Goal: Task Accomplishment & Management: Complete application form

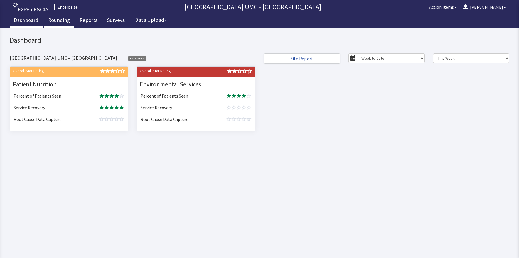
click at [57, 21] on link "Rounding" at bounding box center [59, 21] width 30 height 14
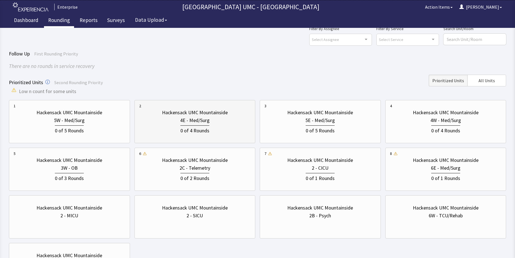
scroll to position [28, 0]
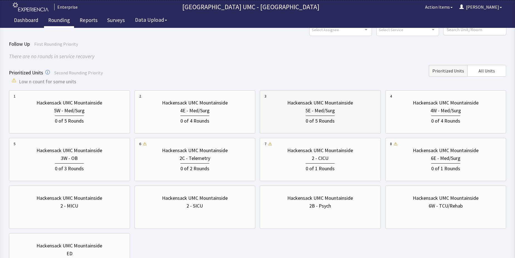
click at [321, 107] on div "5E - Med/Surg" at bounding box center [319, 111] width 29 height 8
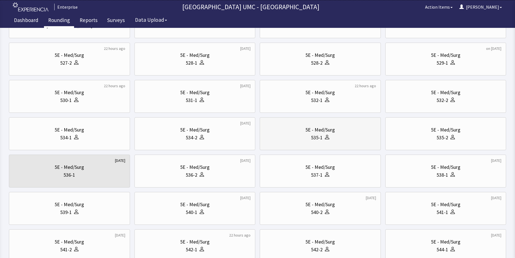
scroll to position [83, 0]
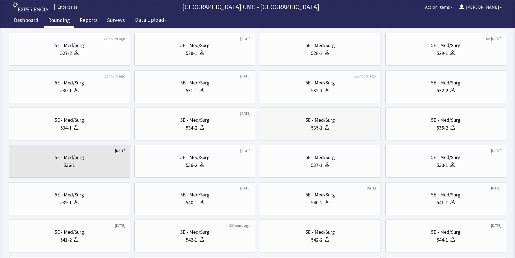
click at [332, 125] on div "535-1" at bounding box center [320, 128] width 112 height 8
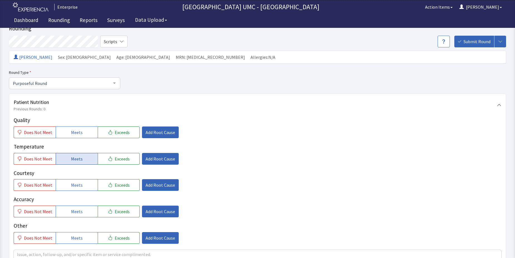
scroll to position [28, 0]
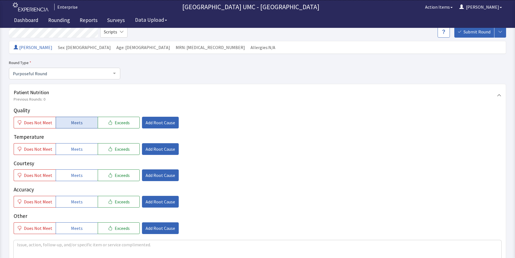
click at [75, 121] on span "Meets" at bounding box center [77, 122] width 12 height 7
click at [77, 148] on span "Meets" at bounding box center [77, 149] width 12 height 7
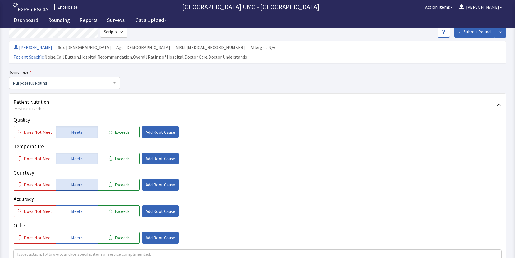
click at [71, 181] on span "Meets" at bounding box center [77, 184] width 12 height 7
click at [71, 208] on span "Meets" at bounding box center [77, 211] width 12 height 7
click at [71, 234] on span "Meets" at bounding box center [77, 237] width 12 height 7
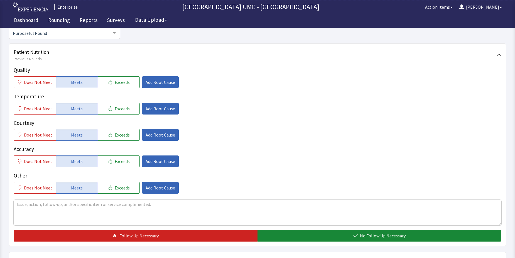
scroll to position [83, 0]
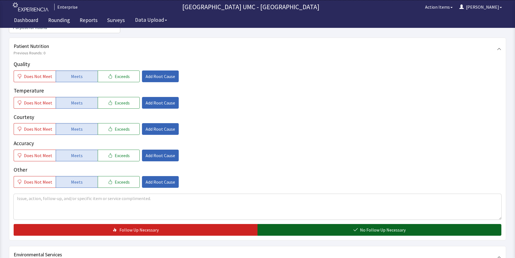
click at [300, 224] on button "No Follow Up Necessary" at bounding box center [379, 230] width 244 height 12
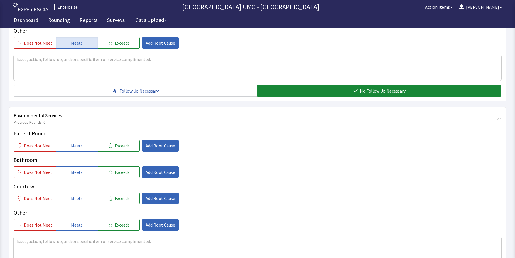
scroll to position [223, 0]
click at [76, 142] on span "Meets" at bounding box center [77, 145] width 12 height 7
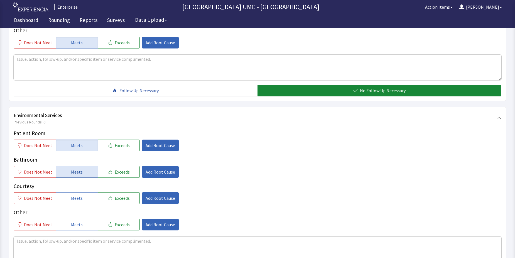
click at [75, 168] on span "Meets" at bounding box center [77, 171] width 12 height 7
click at [73, 195] on span "Meets" at bounding box center [77, 198] width 12 height 7
click at [73, 221] on span "Meets" at bounding box center [77, 224] width 12 height 7
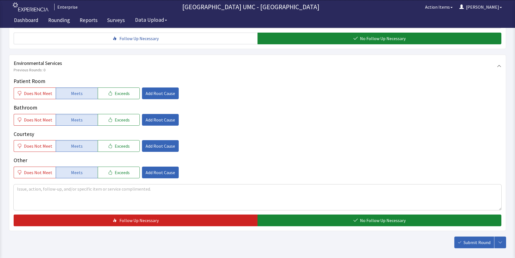
scroll to position [278, 0]
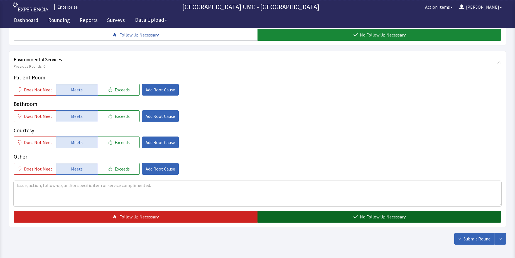
click at [350, 211] on button "No Follow Up Necessary" at bounding box center [379, 217] width 244 height 12
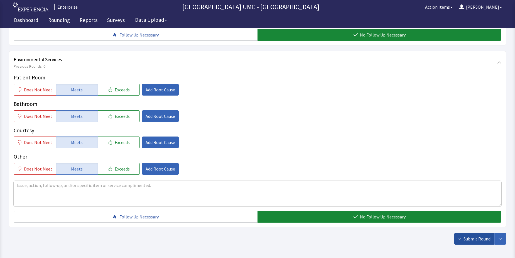
click at [477, 235] on span "Submit Round" at bounding box center [476, 238] width 27 height 7
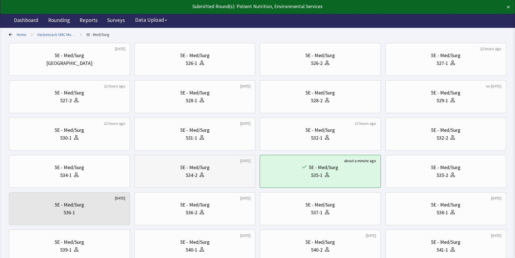
scroll to position [28, 0]
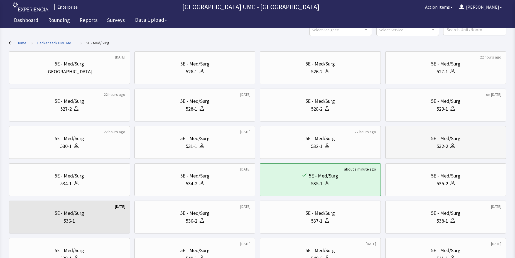
click at [430, 146] on div "532-2" at bounding box center [446, 146] width 112 height 8
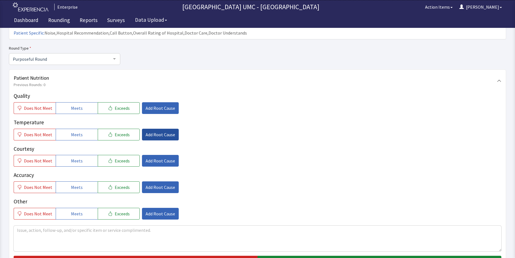
scroll to position [56, 0]
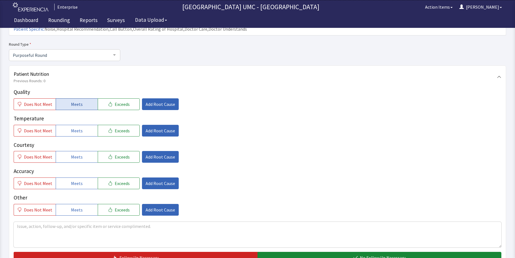
click at [77, 101] on span "Meets" at bounding box center [77, 104] width 12 height 7
drag, startPoint x: 75, startPoint y: 118, endPoint x: 75, endPoint y: 127, distance: 8.6
click at [75, 127] on span "Meets" at bounding box center [77, 130] width 12 height 7
drag, startPoint x: 74, startPoint y: 142, endPoint x: 76, endPoint y: 159, distance: 16.8
click at [74, 151] on button "Meets" at bounding box center [77, 157] width 42 height 12
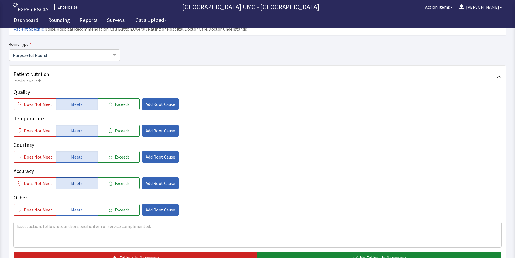
click at [75, 180] on span "Meets" at bounding box center [77, 183] width 12 height 7
drag, startPoint x: 73, startPoint y: 199, endPoint x: 288, endPoint y: 257, distance: 222.6
click at [91, 207] on div "Quality Does Not Meet Meets Exceeds Add Root Cause Temperature Does Not Meet Me…" at bounding box center [258, 175] width 488 height 175
click at [379, 254] on span "No Follow Up Necessary" at bounding box center [383, 257] width 46 height 7
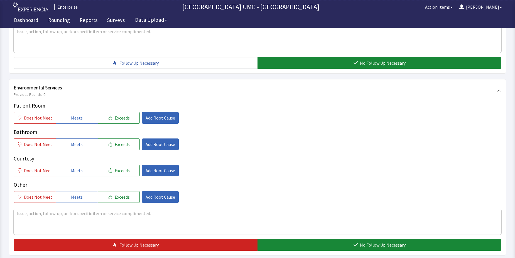
scroll to position [250, 0]
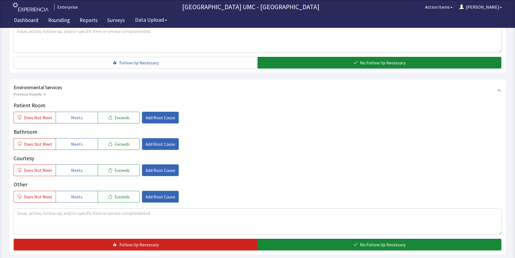
drag, startPoint x: 65, startPoint y: 108, endPoint x: 72, endPoint y: 119, distance: 12.9
click at [67, 112] on button "Meets" at bounding box center [77, 118] width 42 height 12
click at [75, 141] on span "Meets" at bounding box center [77, 144] width 12 height 7
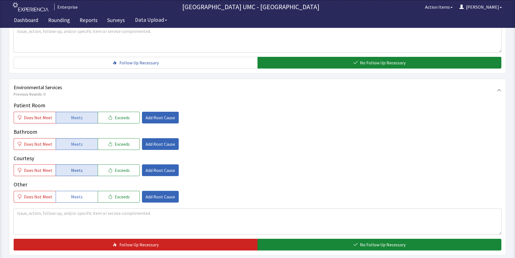
click at [81, 164] on button "Meets" at bounding box center [77, 170] width 42 height 12
drag, startPoint x: 80, startPoint y: 184, endPoint x: 178, endPoint y: 204, distance: 100.2
click at [80, 193] on span "Meets" at bounding box center [77, 196] width 12 height 7
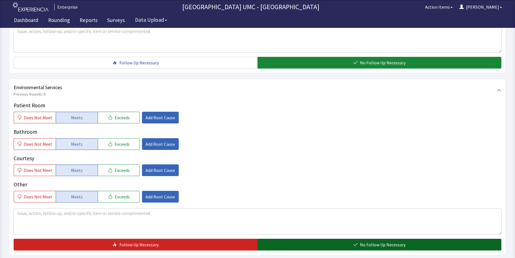
click at [328, 239] on button "No Follow Up Necessary" at bounding box center [379, 245] width 244 height 12
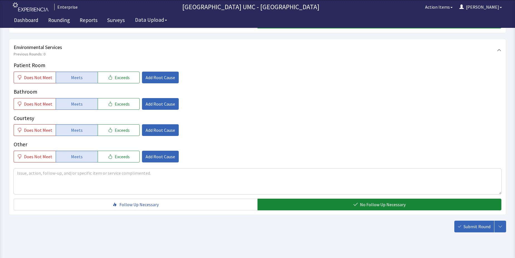
scroll to position [292, 0]
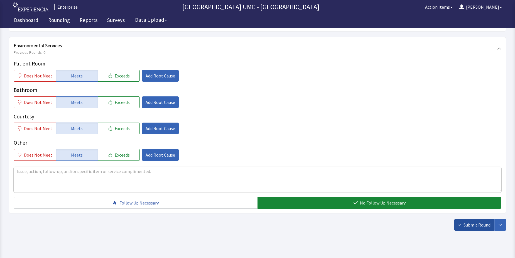
click at [478, 221] on span "Submit Round" at bounding box center [476, 224] width 27 height 7
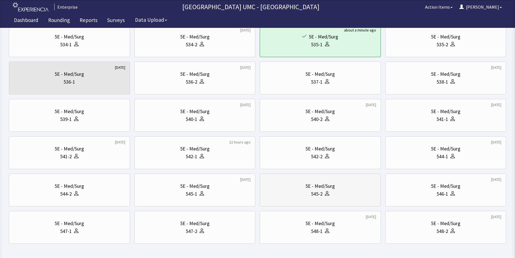
scroll to position [167, 0]
click at [426, 149] on div "5E - Med/Surg" at bounding box center [446, 148] width 112 height 8
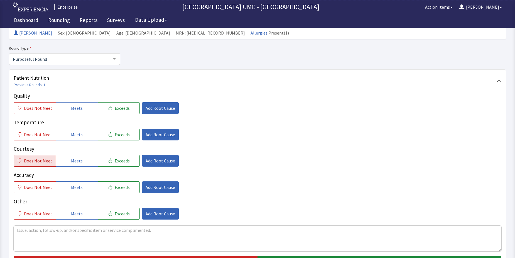
scroll to position [56, 0]
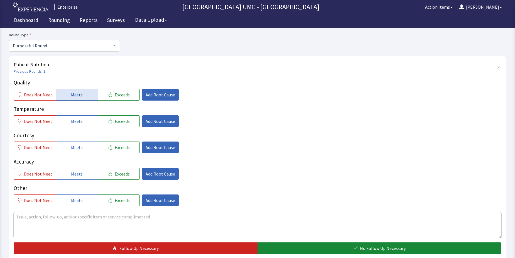
click at [71, 95] on span "Meets" at bounding box center [77, 94] width 12 height 7
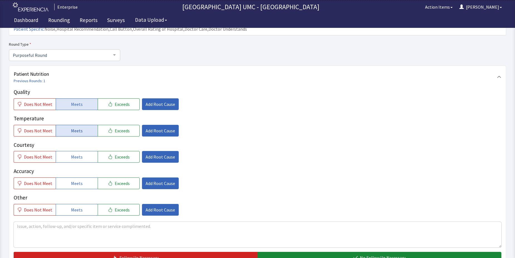
click at [78, 127] on span "Meets" at bounding box center [77, 130] width 12 height 7
click at [77, 153] on span "Meets" at bounding box center [77, 156] width 12 height 7
click at [79, 180] on span "Meets" at bounding box center [77, 183] width 12 height 7
click at [76, 206] on span "Meets" at bounding box center [77, 209] width 12 height 7
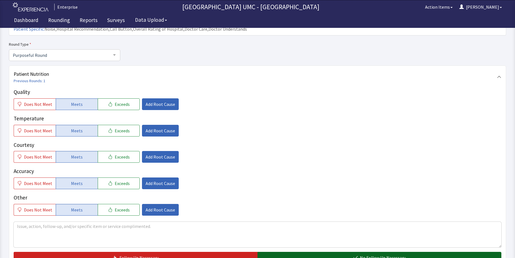
click at [412, 252] on button "No Follow Up Necessary" at bounding box center [379, 258] width 244 height 12
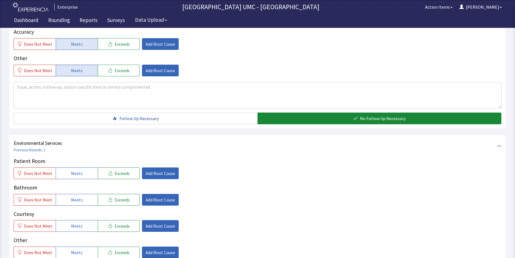
scroll to position [223, 0]
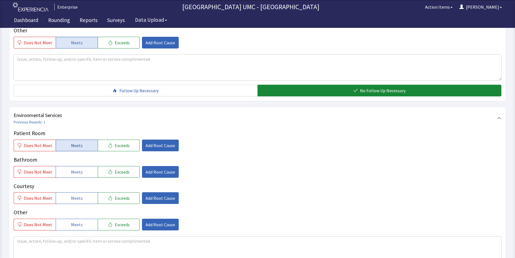
click at [84, 139] on button "Meets" at bounding box center [77, 145] width 42 height 12
click at [80, 168] on span "Meets" at bounding box center [77, 171] width 12 height 7
drag, startPoint x: 74, startPoint y: 188, endPoint x: 73, endPoint y: 191, distance: 3.1
click at [73, 195] on span "Meets" at bounding box center [77, 198] width 12 height 7
click at [72, 221] on span "Meets" at bounding box center [77, 224] width 12 height 7
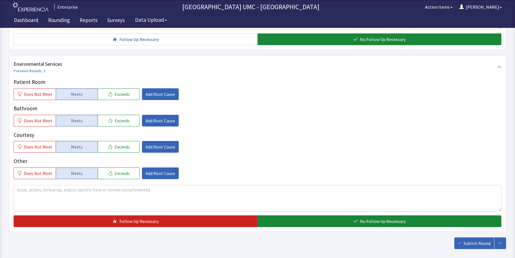
scroll to position [278, 0]
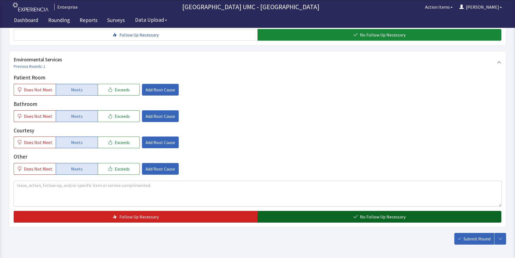
click at [320, 211] on button "No Follow Up Necessary" at bounding box center [379, 217] width 244 height 12
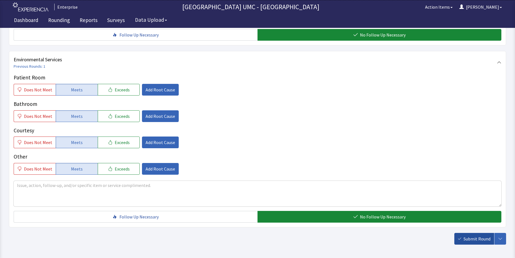
click at [482, 235] on span "Submit Round" at bounding box center [476, 238] width 27 height 7
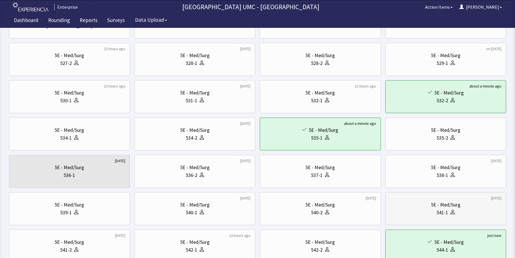
scroll to position [83, 0]
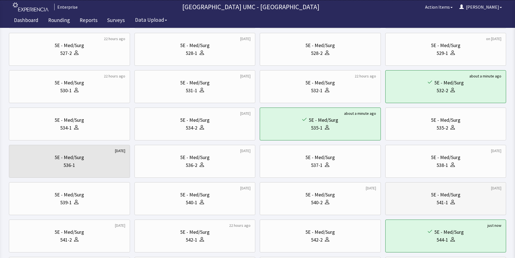
click at [434, 203] on div "541-1" at bounding box center [446, 202] width 112 height 8
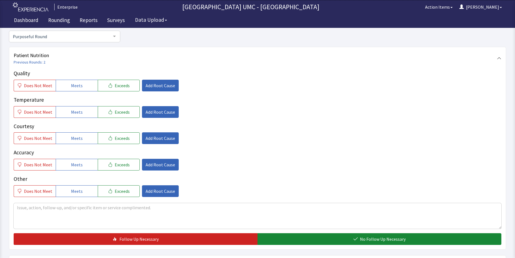
scroll to position [83, 0]
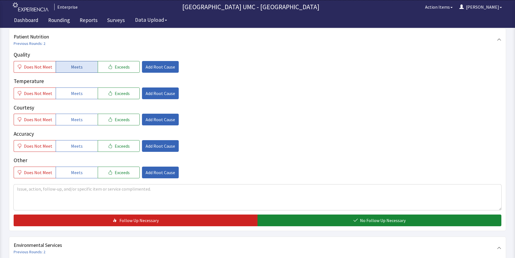
click at [76, 69] on span "Meets" at bounding box center [77, 66] width 12 height 7
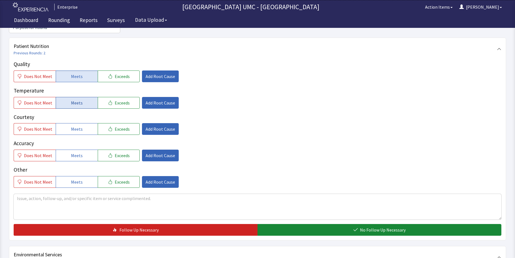
click at [78, 99] on span "Meets" at bounding box center [77, 102] width 12 height 7
click at [72, 126] on span "Meets" at bounding box center [77, 129] width 12 height 7
click at [73, 152] on span "Meets" at bounding box center [77, 155] width 12 height 7
click at [75, 178] on span "Meets" at bounding box center [77, 181] width 12 height 7
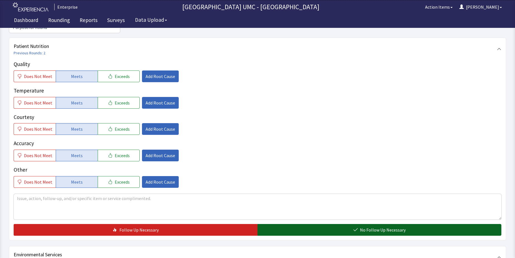
click at [417, 224] on button "No Follow Up Necessary" at bounding box center [379, 230] width 244 height 12
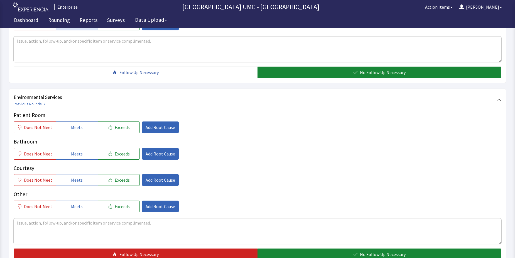
scroll to position [250, 0]
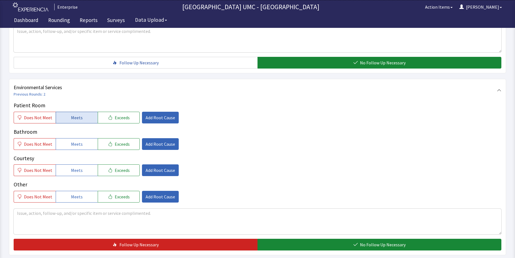
click at [71, 114] on span "Meets" at bounding box center [77, 117] width 12 height 7
drag, startPoint x: 70, startPoint y: 133, endPoint x: 73, endPoint y: 158, distance: 25.7
click at [71, 141] on span "Meets" at bounding box center [77, 144] width 12 height 7
click at [73, 167] on span "Meets" at bounding box center [77, 170] width 12 height 7
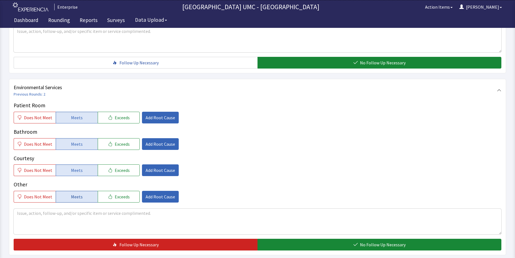
click at [75, 193] on span "Meets" at bounding box center [77, 196] width 12 height 7
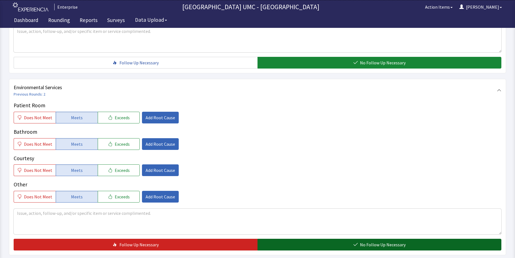
click at [405, 239] on button "No Follow Up Necessary" at bounding box center [379, 245] width 244 height 12
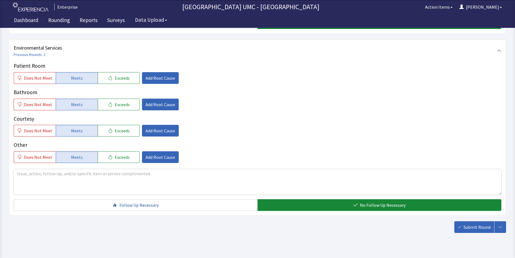
scroll to position [292, 0]
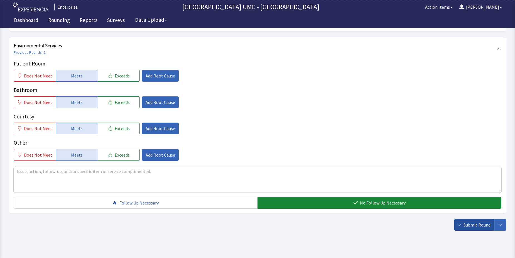
click at [468, 221] on span "Submit Round" at bounding box center [476, 224] width 27 height 7
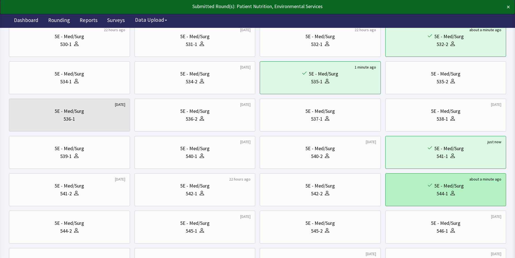
scroll to position [139, 0]
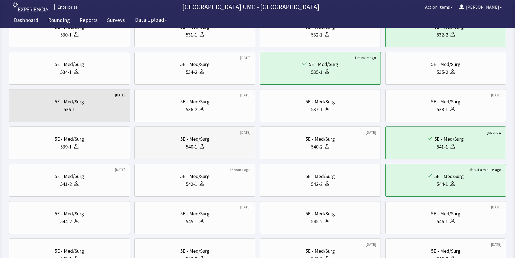
click at [219, 142] on div "5E - Med/Surg" at bounding box center [195, 139] width 112 height 8
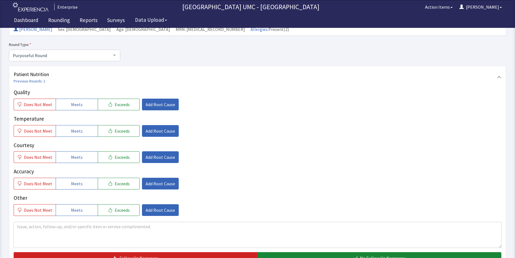
scroll to position [56, 0]
click at [77, 98] on button "Meets" at bounding box center [77, 104] width 42 height 12
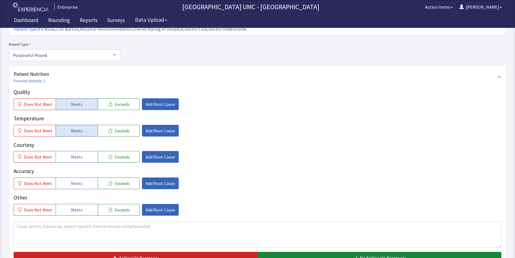
drag, startPoint x: 76, startPoint y: 120, endPoint x: 77, endPoint y: 125, distance: 4.8
click at [76, 127] on span "Meets" at bounding box center [77, 130] width 12 height 7
click at [78, 153] on span "Meets" at bounding box center [77, 156] width 12 height 7
click at [76, 180] on span "Meets" at bounding box center [77, 183] width 12 height 7
click at [80, 205] on button "Meets" at bounding box center [77, 210] width 42 height 12
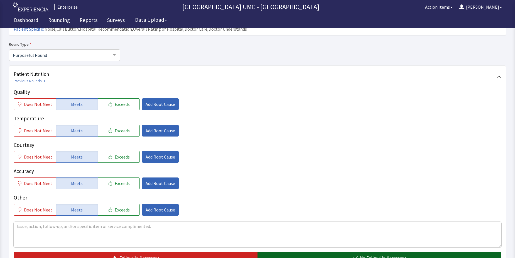
click at [321, 252] on button "No Follow Up Necessary" at bounding box center [379, 258] width 244 height 12
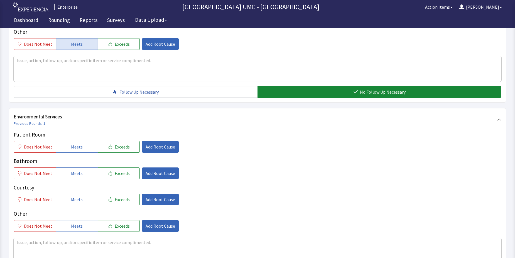
scroll to position [223, 0]
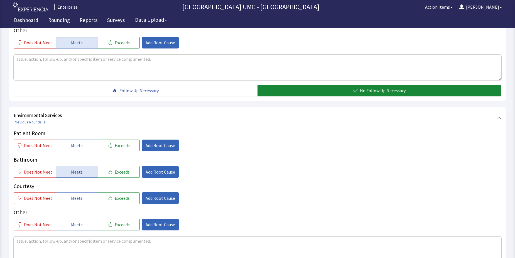
drag, startPoint x: 75, startPoint y: 137, endPoint x: 77, endPoint y: 166, distance: 28.8
click at [75, 140] on button "Meets" at bounding box center [77, 145] width 42 height 12
click at [78, 168] on span "Meets" at bounding box center [77, 171] width 12 height 7
click at [78, 195] on span "Meets" at bounding box center [77, 198] width 12 height 7
drag, startPoint x: 80, startPoint y: 212, endPoint x: 84, endPoint y: 213, distance: 4.5
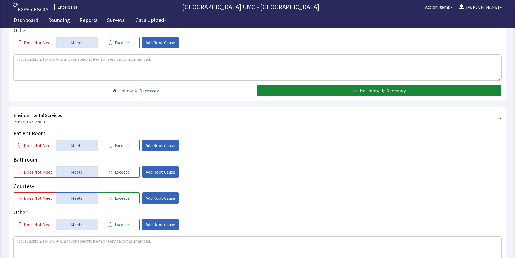
click at [80, 218] on button "Meets" at bounding box center [77, 224] width 42 height 12
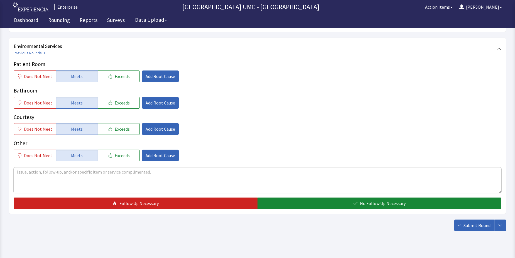
scroll to position [292, 0]
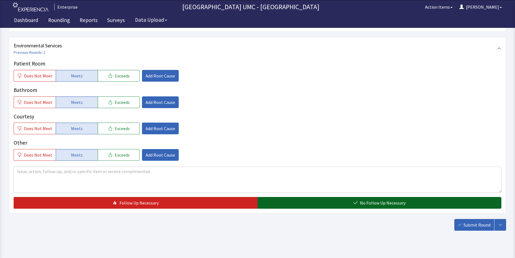
drag, startPoint x: 368, startPoint y: 193, endPoint x: 385, endPoint y: 195, distance: 17.4
click at [368, 199] on span "No Follow Up Necessary" at bounding box center [383, 202] width 46 height 7
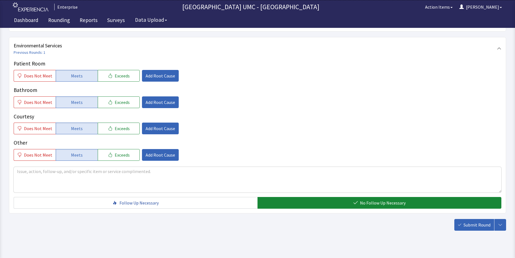
click at [471, 221] on span "Submit Round" at bounding box center [476, 224] width 27 height 7
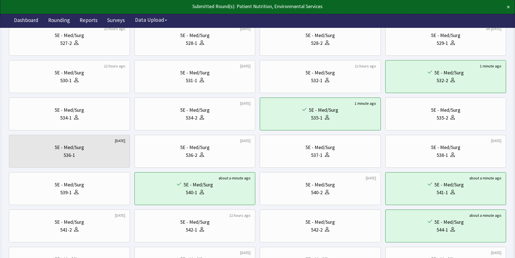
scroll to position [111, 0]
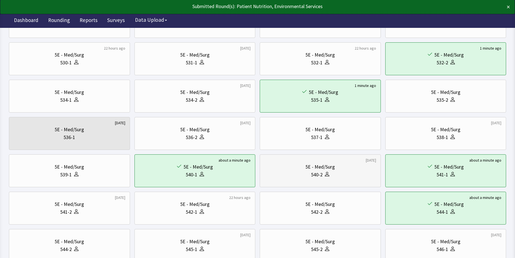
click at [328, 176] on div at bounding box center [326, 175] width 7 height 8
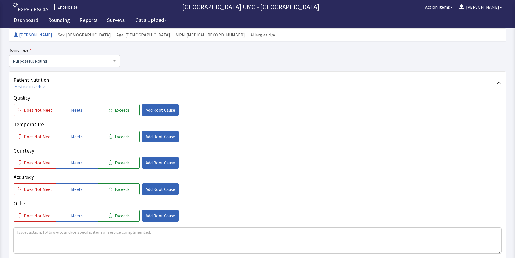
scroll to position [56, 0]
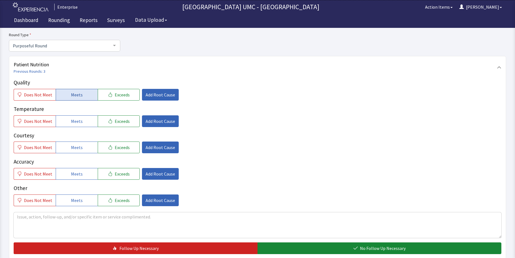
click at [87, 97] on button "Meets" at bounding box center [77, 95] width 42 height 12
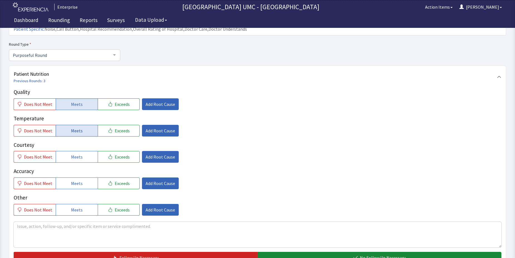
click at [78, 127] on span "Meets" at bounding box center [77, 130] width 12 height 7
click at [83, 151] on button "Meets" at bounding box center [77, 157] width 42 height 12
click at [84, 177] on button "Meets" at bounding box center [77, 183] width 42 height 12
drag, startPoint x: 85, startPoint y: 201, endPoint x: 115, endPoint y: 208, distance: 30.9
click at [88, 204] on button "Meets" at bounding box center [77, 210] width 42 height 12
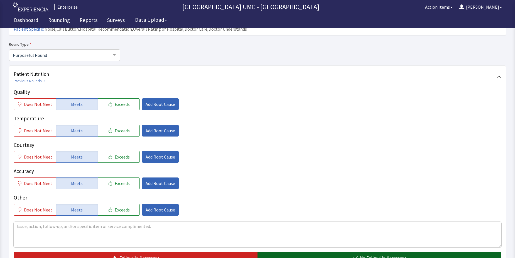
click at [319, 252] on button "No Follow Up Necessary" at bounding box center [379, 258] width 244 height 12
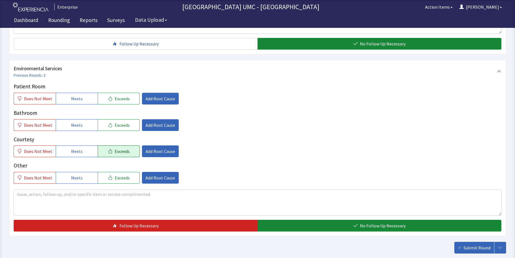
scroll to position [278, 0]
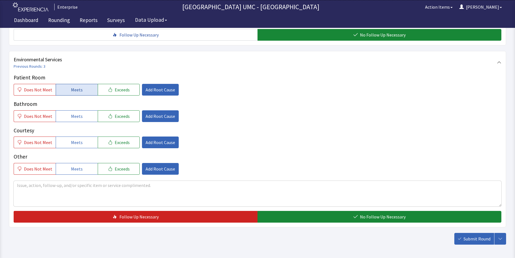
click at [80, 85] on button "Meets" at bounding box center [77, 90] width 42 height 12
click at [80, 113] on span "Meets" at bounding box center [77, 116] width 12 height 7
click at [79, 139] on span "Meets" at bounding box center [77, 142] width 12 height 7
drag, startPoint x: 83, startPoint y: 158, endPoint x: 192, endPoint y: 197, distance: 116.3
click at [83, 163] on button "Meets" at bounding box center [77, 169] width 42 height 12
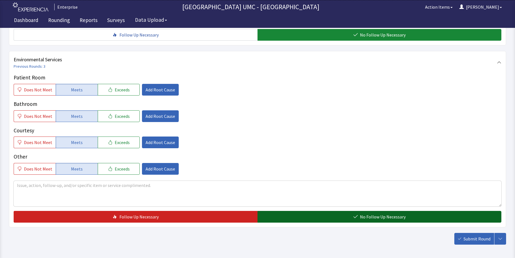
click at [383, 211] on button "No Follow Up Necessary" at bounding box center [379, 217] width 244 height 12
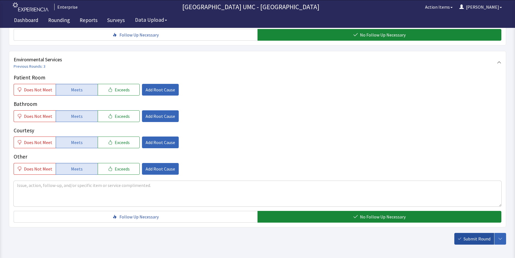
click at [464, 233] on button "Submit Round" at bounding box center [474, 239] width 40 height 12
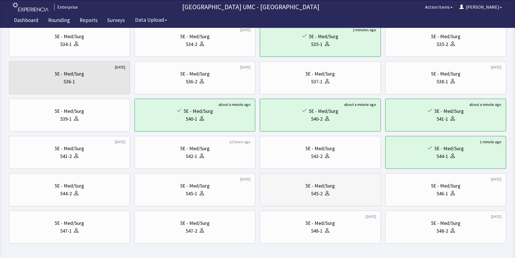
scroll to position [189, 0]
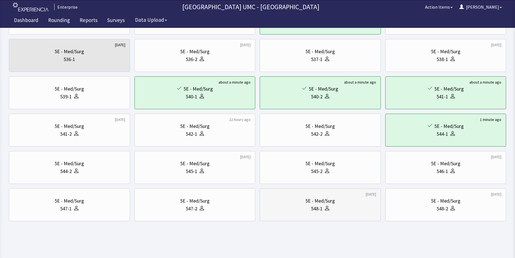
click at [329, 206] on icon at bounding box center [327, 208] width 4 height 4
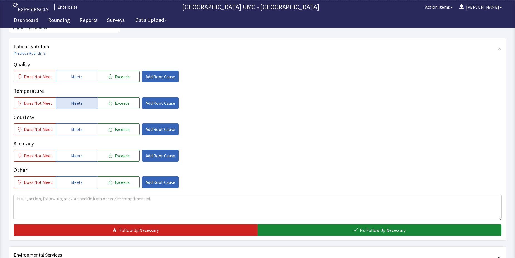
scroll to position [83, 0]
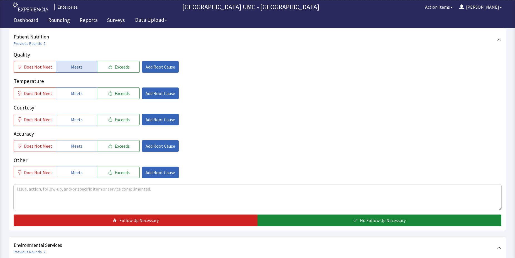
drag, startPoint x: 79, startPoint y: 68, endPoint x: 73, endPoint y: 101, distance: 33.4
click at [79, 69] on span "Meets" at bounding box center [77, 66] width 12 height 7
click at [71, 94] on span "Meets" at bounding box center [77, 93] width 12 height 7
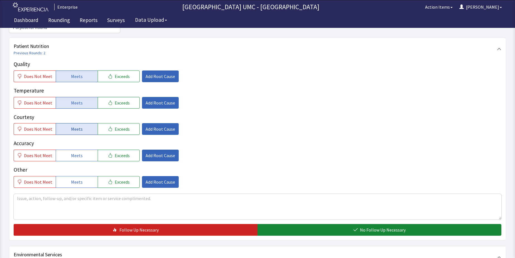
click at [67, 123] on button "Meets" at bounding box center [77, 129] width 42 height 12
click at [68, 149] on button "Meets" at bounding box center [77, 155] width 42 height 12
click at [71, 176] on button "Meets" at bounding box center [77, 182] width 42 height 12
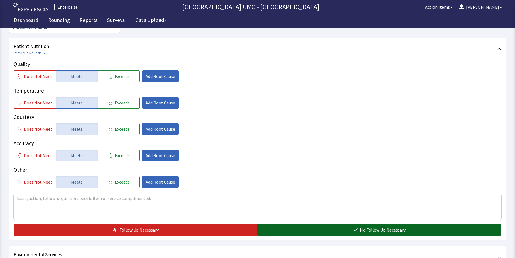
click at [329, 224] on button "No Follow Up Necessary" at bounding box center [379, 230] width 244 height 12
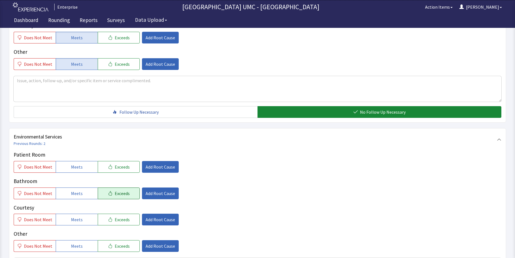
scroll to position [223, 0]
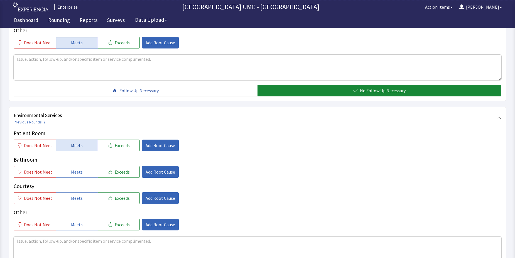
click at [65, 139] on button "Meets" at bounding box center [77, 145] width 42 height 12
click at [73, 168] on span "Meets" at bounding box center [77, 171] width 12 height 7
drag, startPoint x: 73, startPoint y: 186, endPoint x: 75, endPoint y: 192, distance: 5.9
click at [73, 195] on span "Meets" at bounding box center [77, 198] width 12 height 7
drag, startPoint x: 77, startPoint y: 213, endPoint x: 112, endPoint y: 205, distance: 36.1
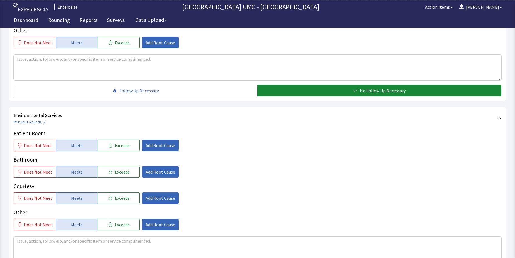
click at [77, 221] on span "Meets" at bounding box center [77, 224] width 12 height 7
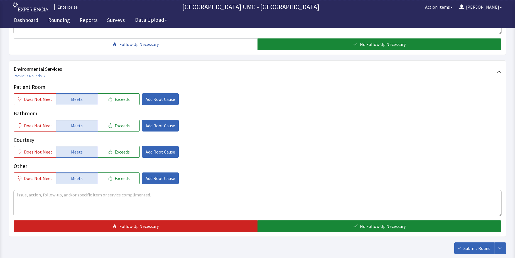
scroll to position [278, 0]
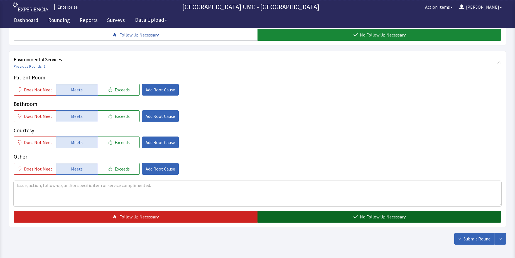
click at [340, 211] on button "No Follow Up Necessary" at bounding box center [379, 217] width 244 height 12
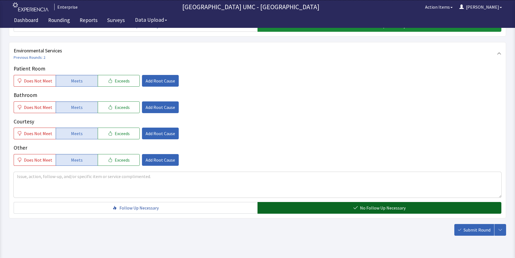
scroll to position [292, 0]
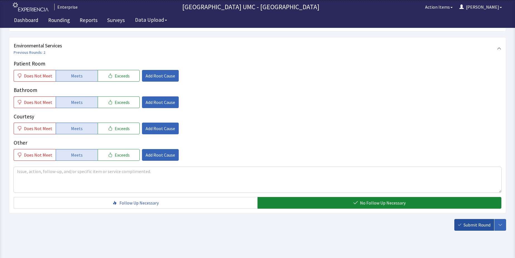
click at [467, 221] on span "Submit Round" at bounding box center [476, 224] width 27 height 7
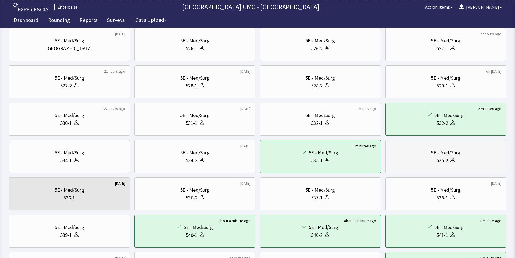
scroll to position [56, 0]
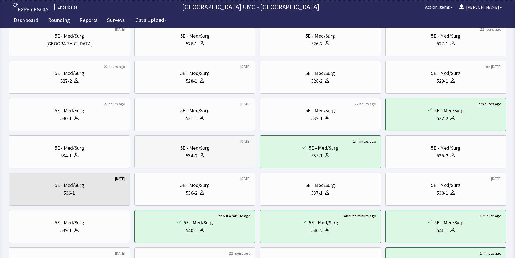
click at [227, 147] on div "5E - Med/Surg" at bounding box center [195, 148] width 112 height 8
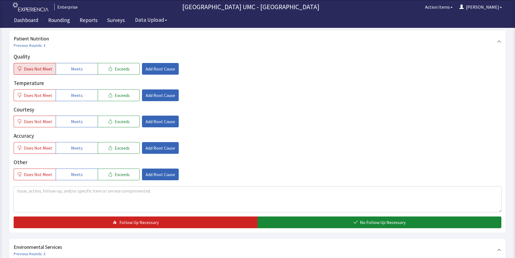
scroll to position [83, 0]
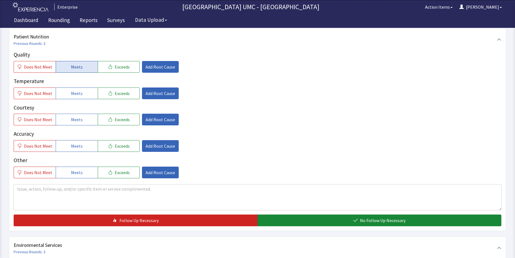
click at [69, 69] on button "Meets" at bounding box center [77, 67] width 42 height 12
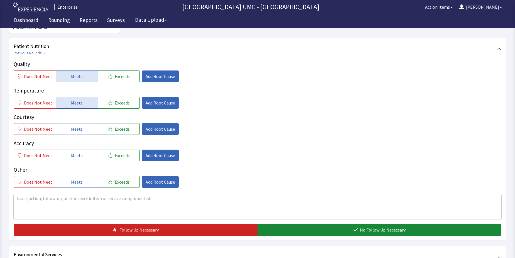
click at [71, 99] on span "Meets" at bounding box center [77, 102] width 12 height 7
click at [71, 126] on span "Meets" at bounding box center [77, 129] width 12 height 7
click at [74, 152] on span "Meets" at bounding box center [77, 155] width 12 height 7
click at [78, 178] on span "Meets" at bounding box center [77, 181] width 12 height 7
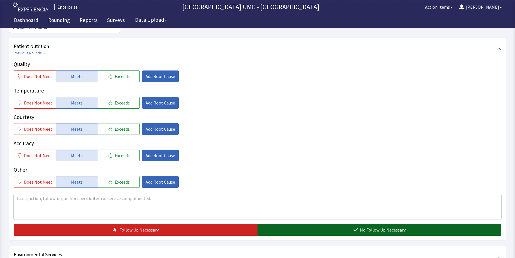
click at [343, 224] on button "No Follow Up Necessary" at bounding box center [379, 230] width 244 height 12
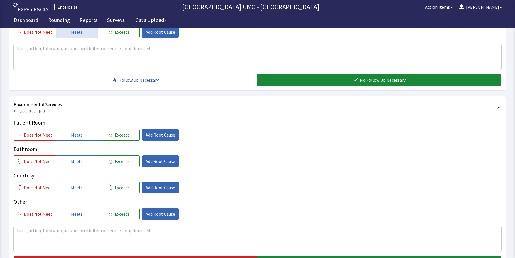
scroll to position [250, 0]
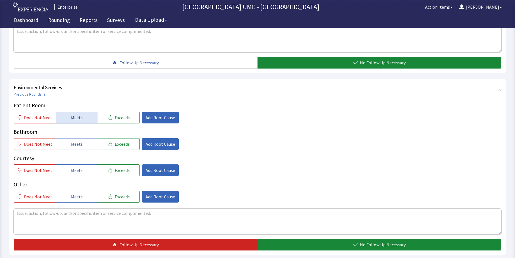
click at [74, 112] on button "Meets" at bounding box center [77, 118] width 42 height 12
click at [72, 141] on span "Meets" at bounding box center [77, 144] width 12 height 7
click at [78, 167] on span "Meets" at bounding box center [77, 170] width 12 height 7
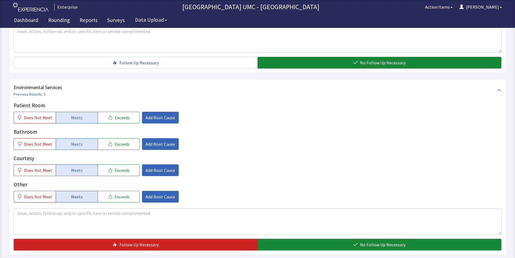
click at [80, 193] on span "Meets" at bounding box center [77, 196] width 12 height 7
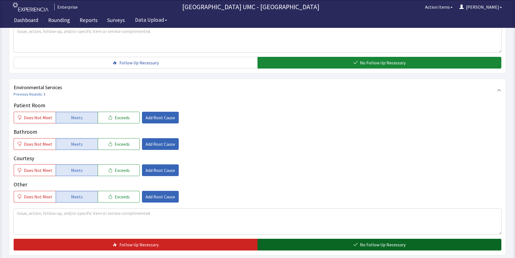
click at [350, 239] on button "No Follow Up Necessary" at bounding box center [379, 245] width 244 height 12
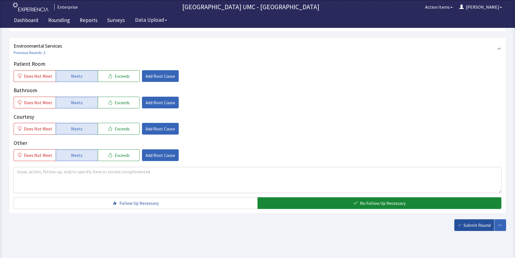
scroll to position [292, 0]
click at [473, 221] on span "Submit Round" at bounding box center [476, 224] width 27 height 7
